Goal: Find specific page/section: Find specific page/section

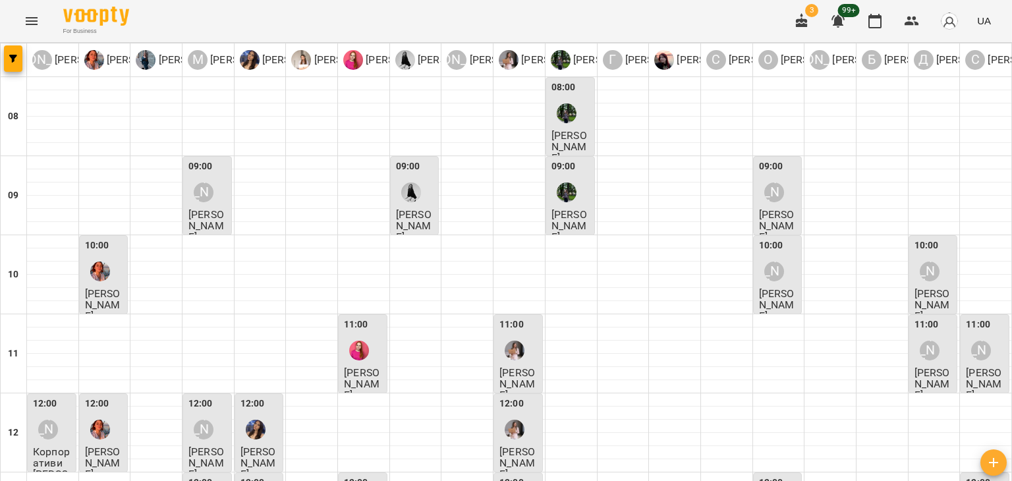
scroll to position [263, 0]
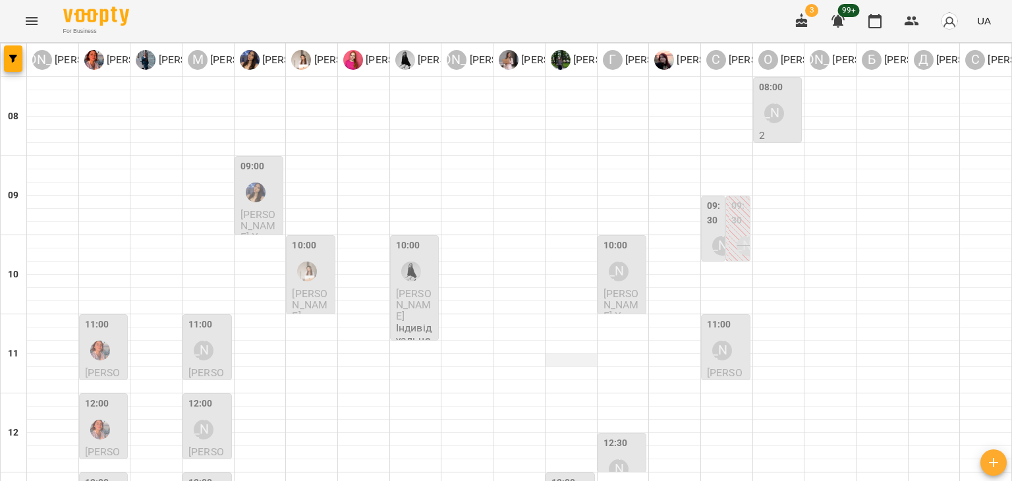
scroll to position [198, 0]
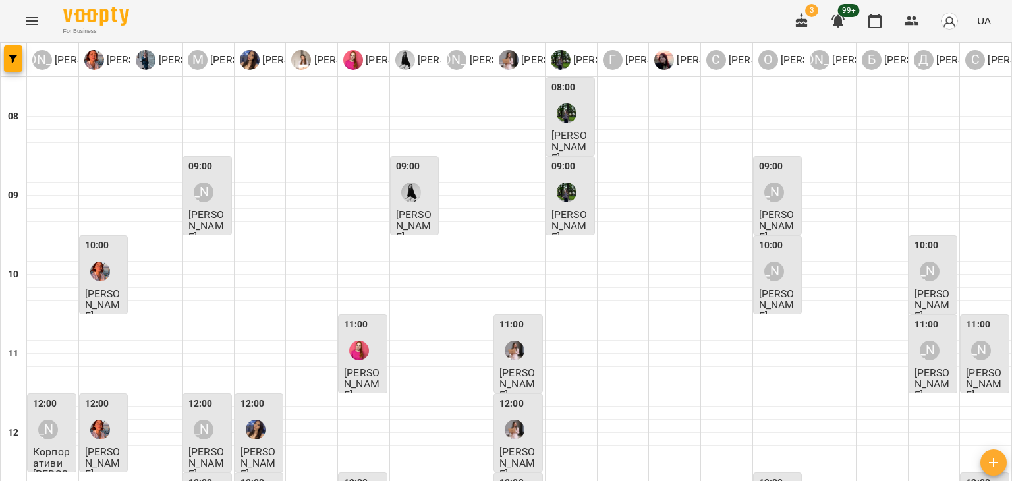
scroll to position [527, 0]
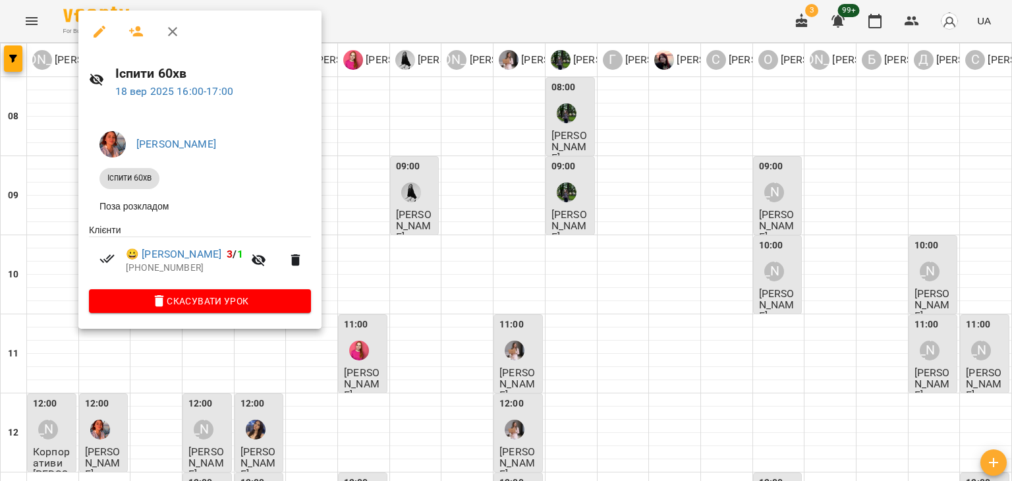
click at [485, 198] on div at bounding box center [506, 240] width 1012 height 481
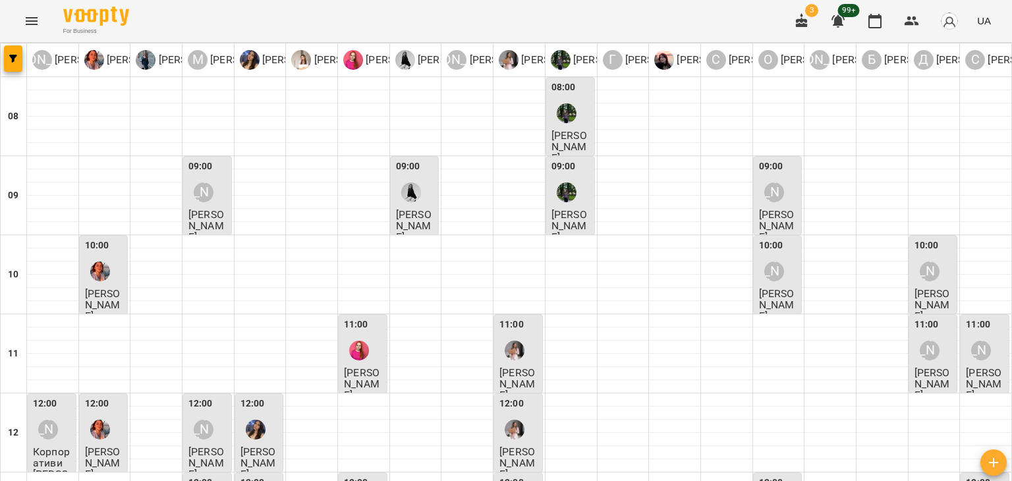
scroll to position [198, 0]
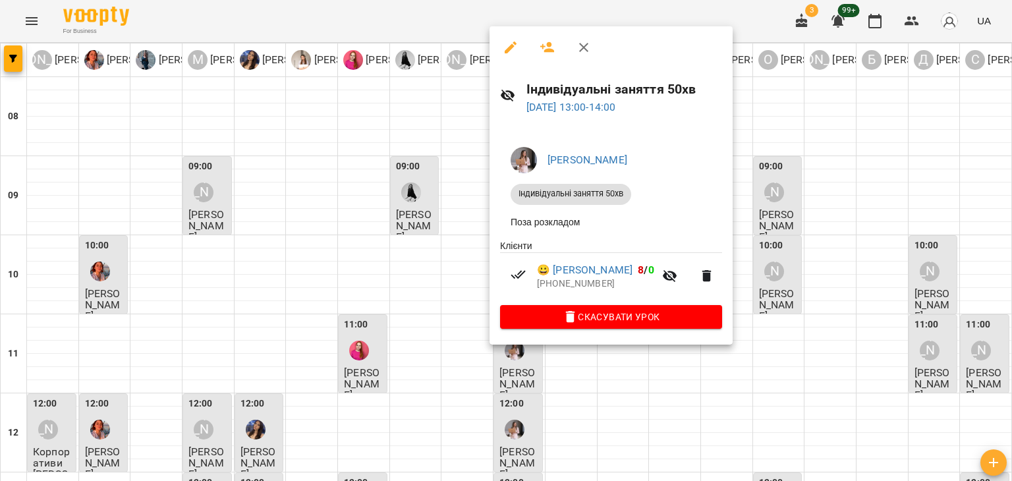
click at [475, 326] on div at bounding box center [506, 240] width 1012 height 481
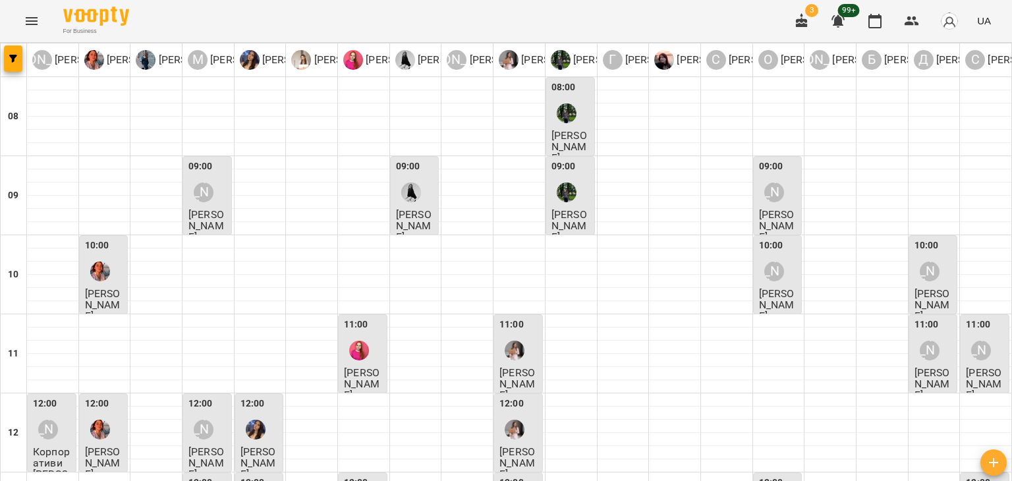
scroll to position [461, 0]
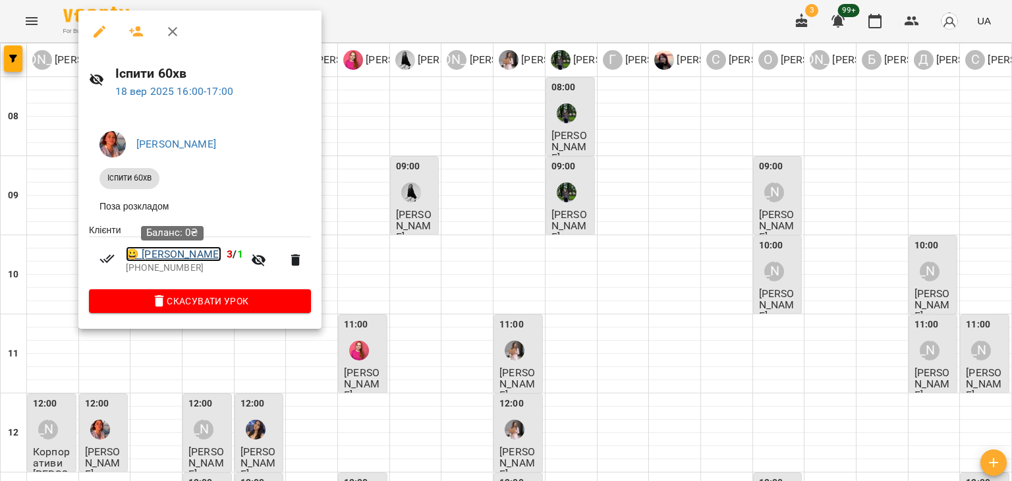
drag, startPoint x: 181, startPoint y: 256, endPoint x: 213, endPoint y: 262, distance: 32.8
click at [213, 262] on link "😀 [PERSON_NAME]" at bounding box center [174, 254] width 96 height 16
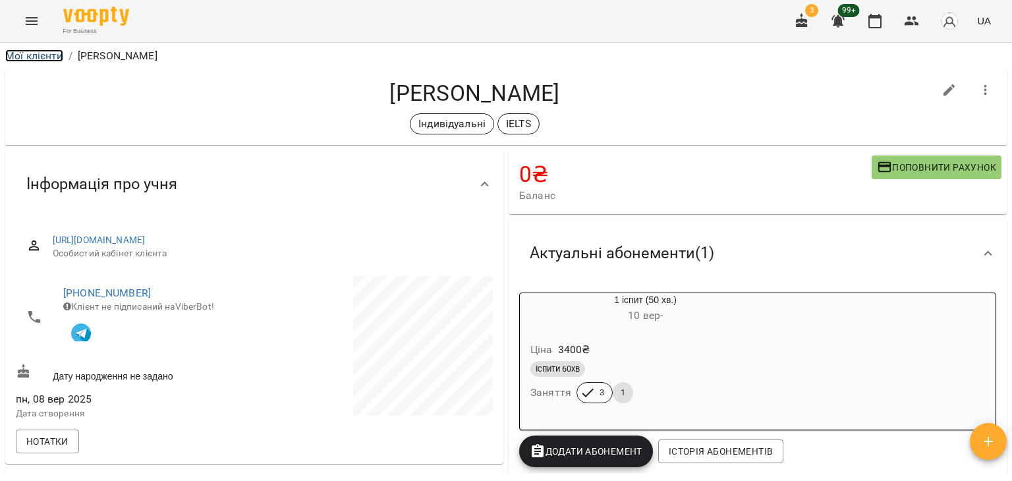
click at [24, 56] on link "Мої клієнти" at bounding box center [34, 55] width 58 height 13
